Goal: Check status: Check status

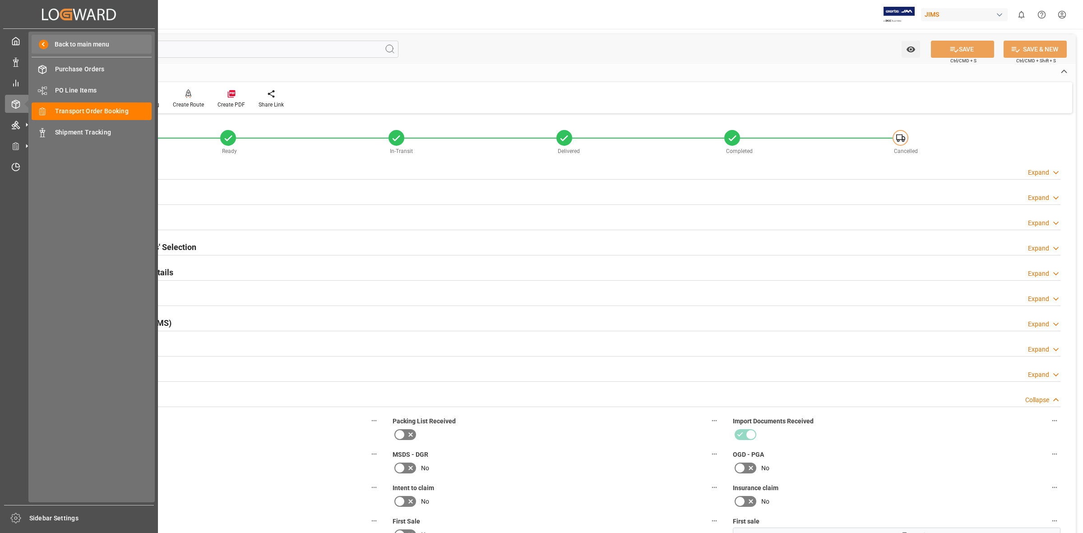
scroll to position [338, 0]
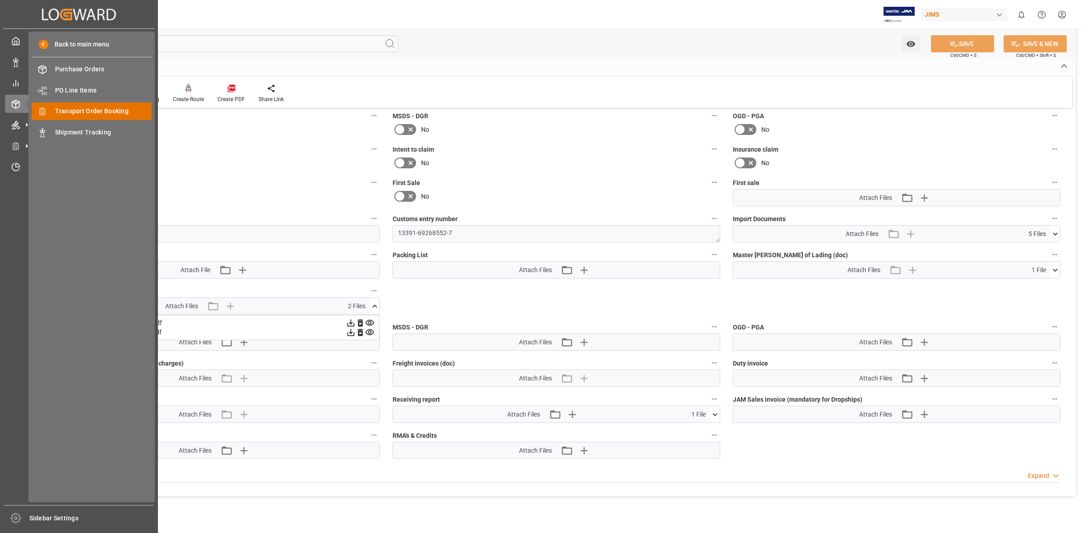
click at [0, 0] on span "Order Management" at bounding box center [0, 0] width 0 height 0
click at [85, 114] on span "Transport Order Booking" at bounding box center [103, 111] width 97 height 9
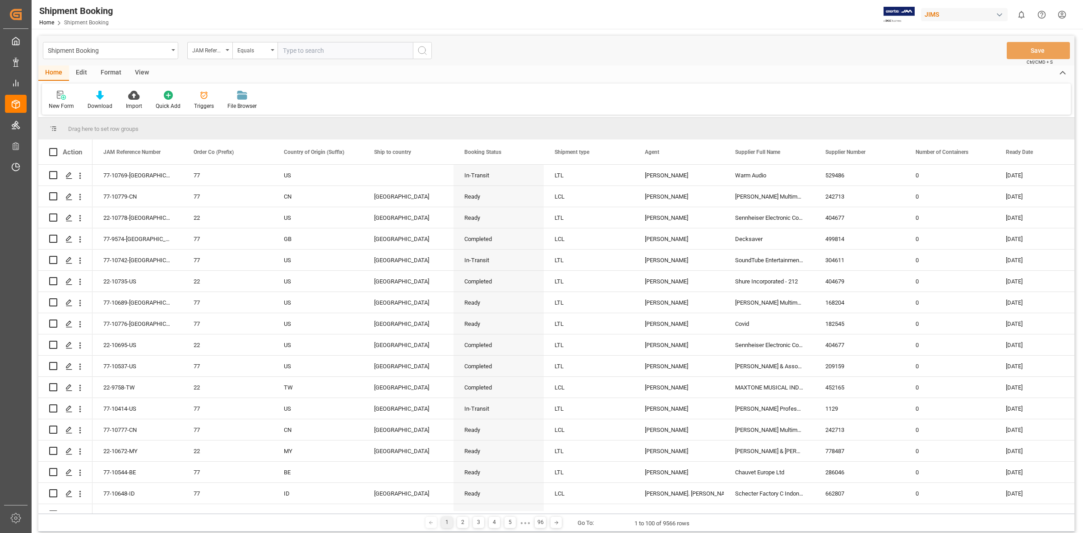
click at [292, 51] on input "text" at bounding box center [345, 50] width 135 height 17
type input "77-10472-us"
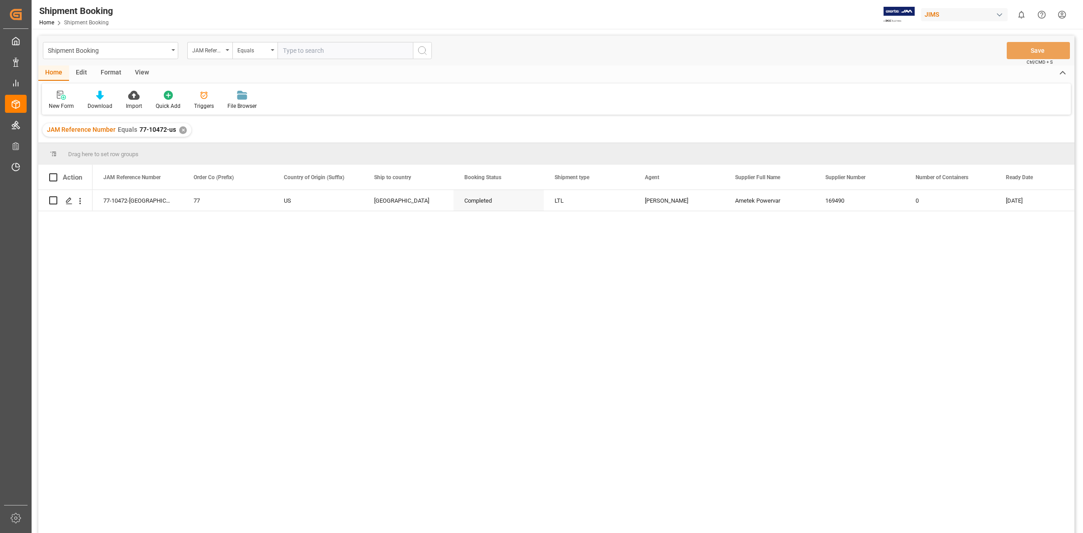
click at [206, 262] on div "77-10472-US 77 US [GEOGRAPHIC_DATA] Completed LTL [PERSON_NAME] 169490 0 [DATE]" at bounding box center [584, 364] width 982 height 349
click at [68, 202] on polygon "Press SPACE to select this row." at bounding box center [68, 200] width 5 height 5
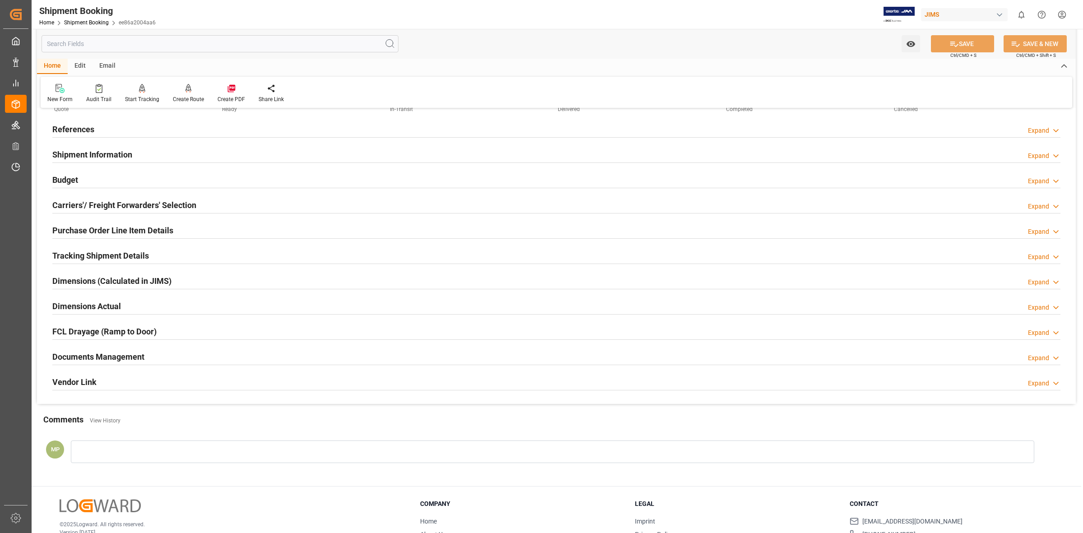
scroll to position [97, 0]
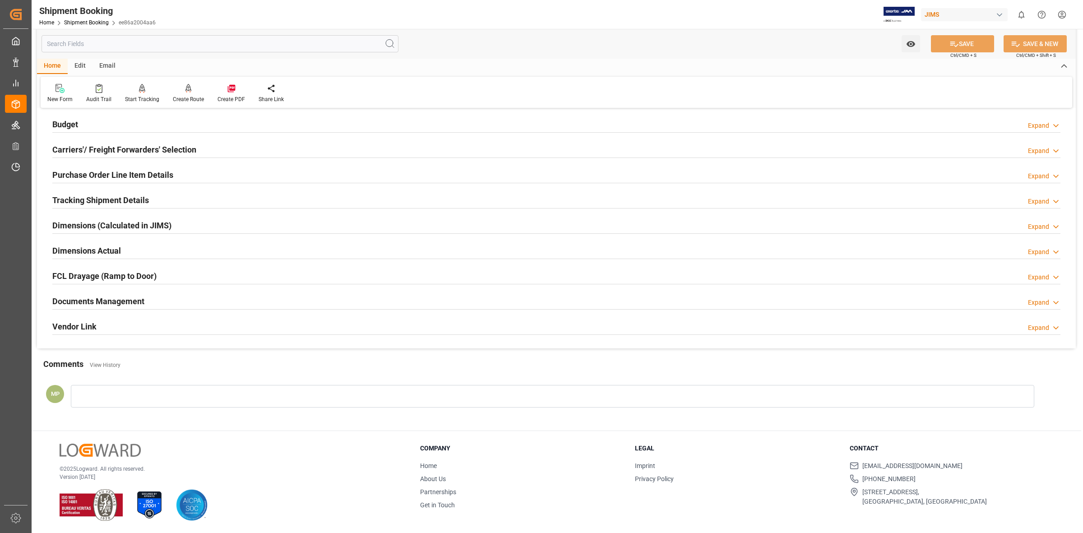
click at [111, 303] on h2 "Documents Management" at bounding box center [98, 301] width 92 height 12
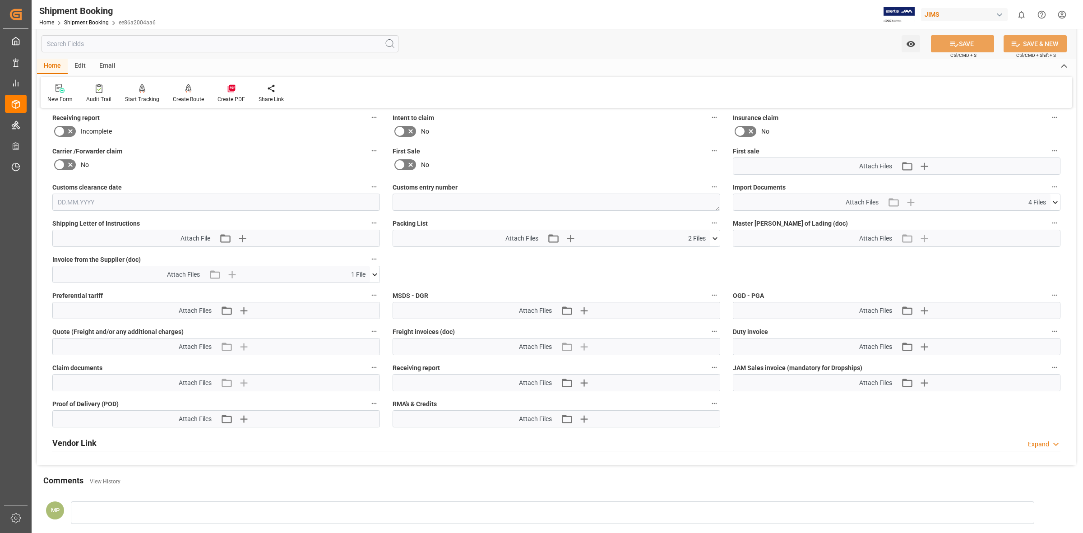
scroll to position [380, 0]
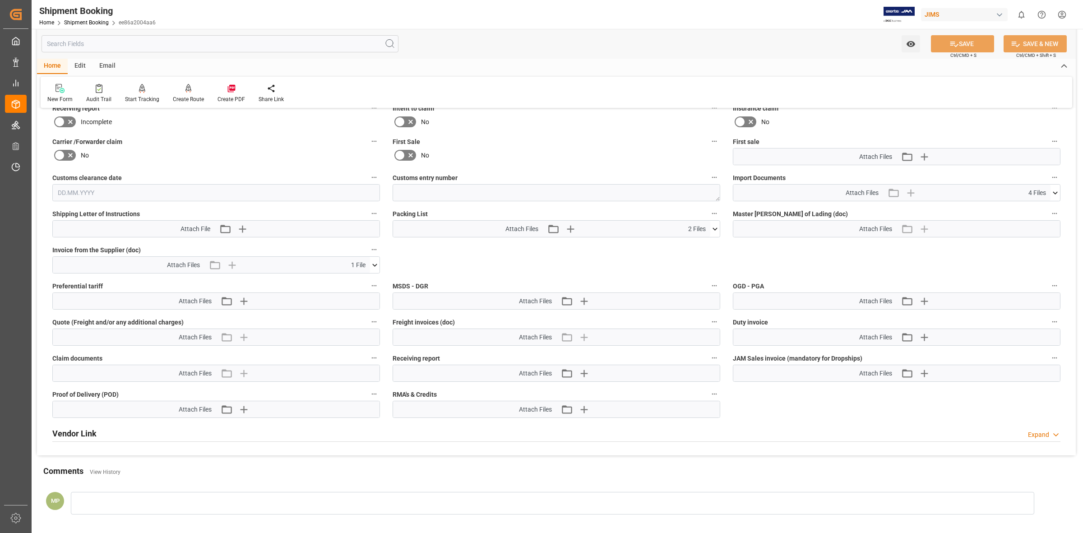
click at [367, 262] on div "Attach Files 1 File" at bounding box center [211, 265] width 317 height 16
click at [373, 264] on icon at bounding box center [374, 264] width 9 height 9
click at [353, 282] on icon at bounding box center [350, 281] width 9 height 9
